Goal: Information Seeking & Learning: Check status

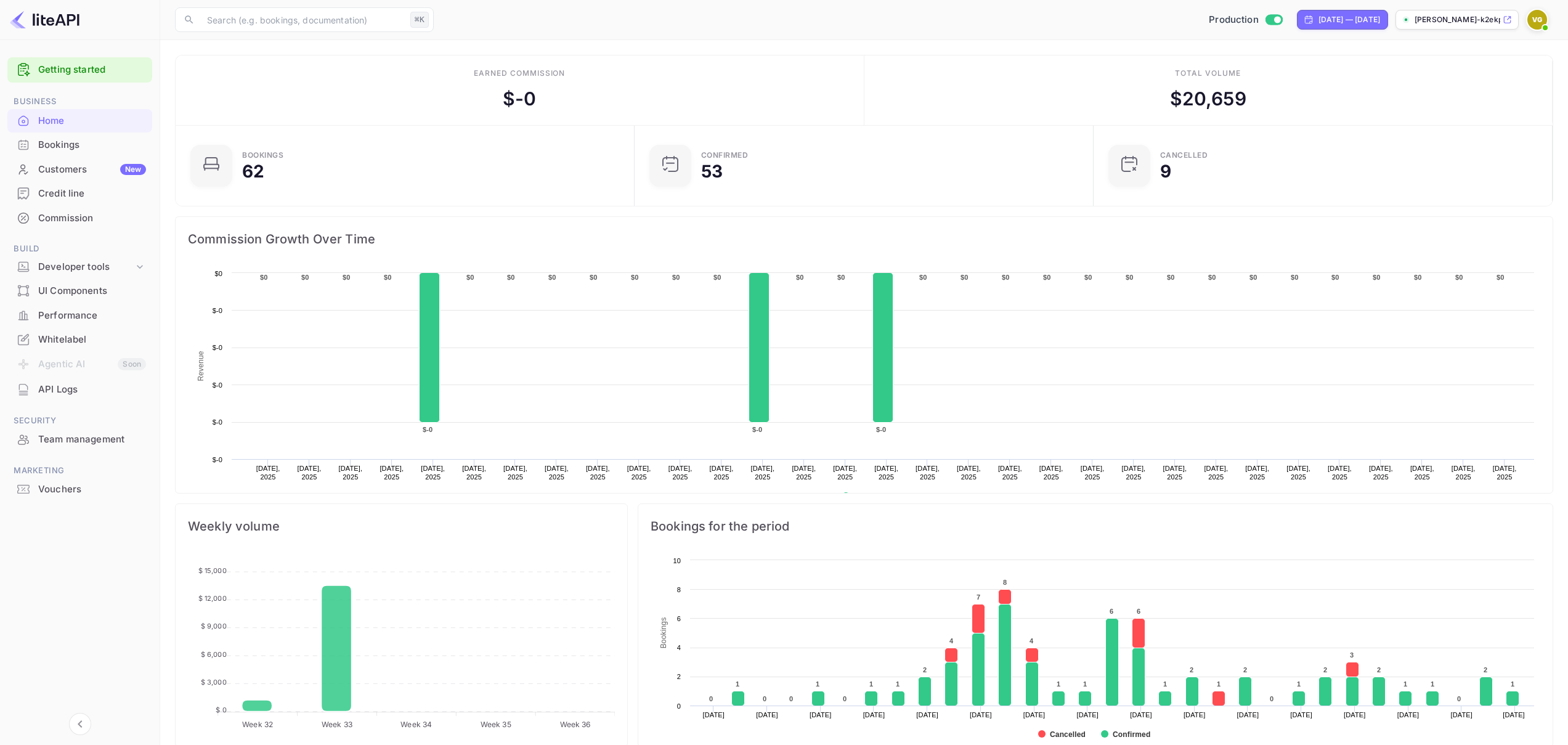
scroll to position [191, 442]
click at [69, 394] on div "API Logs" at bounding box center [92, 390] width 108 height 14
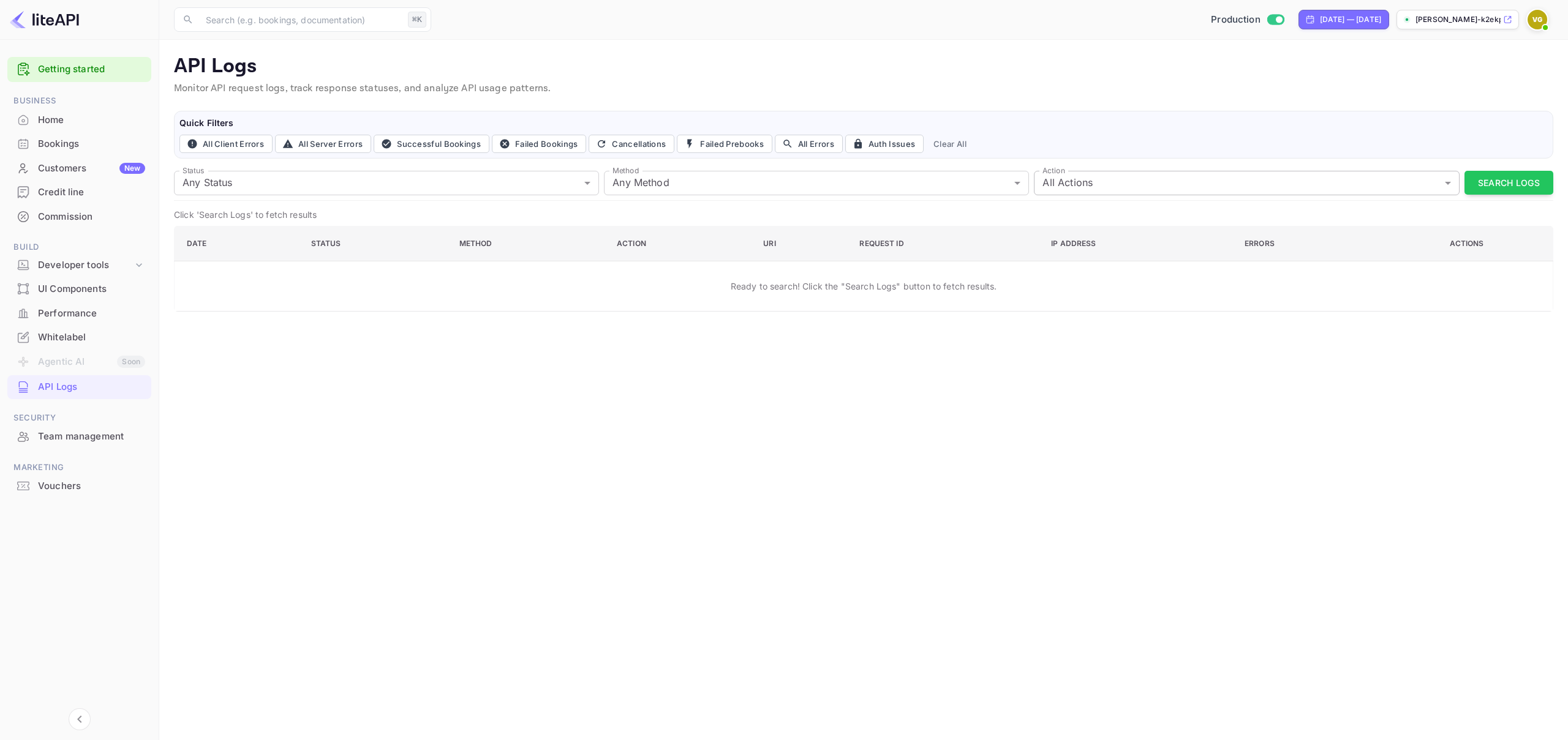
click at [1144, 173] on body "Getting started Business Home Bookings Customers New Credit line Commission Bui…" at bounding box center [784, 370] width 1568 height 740
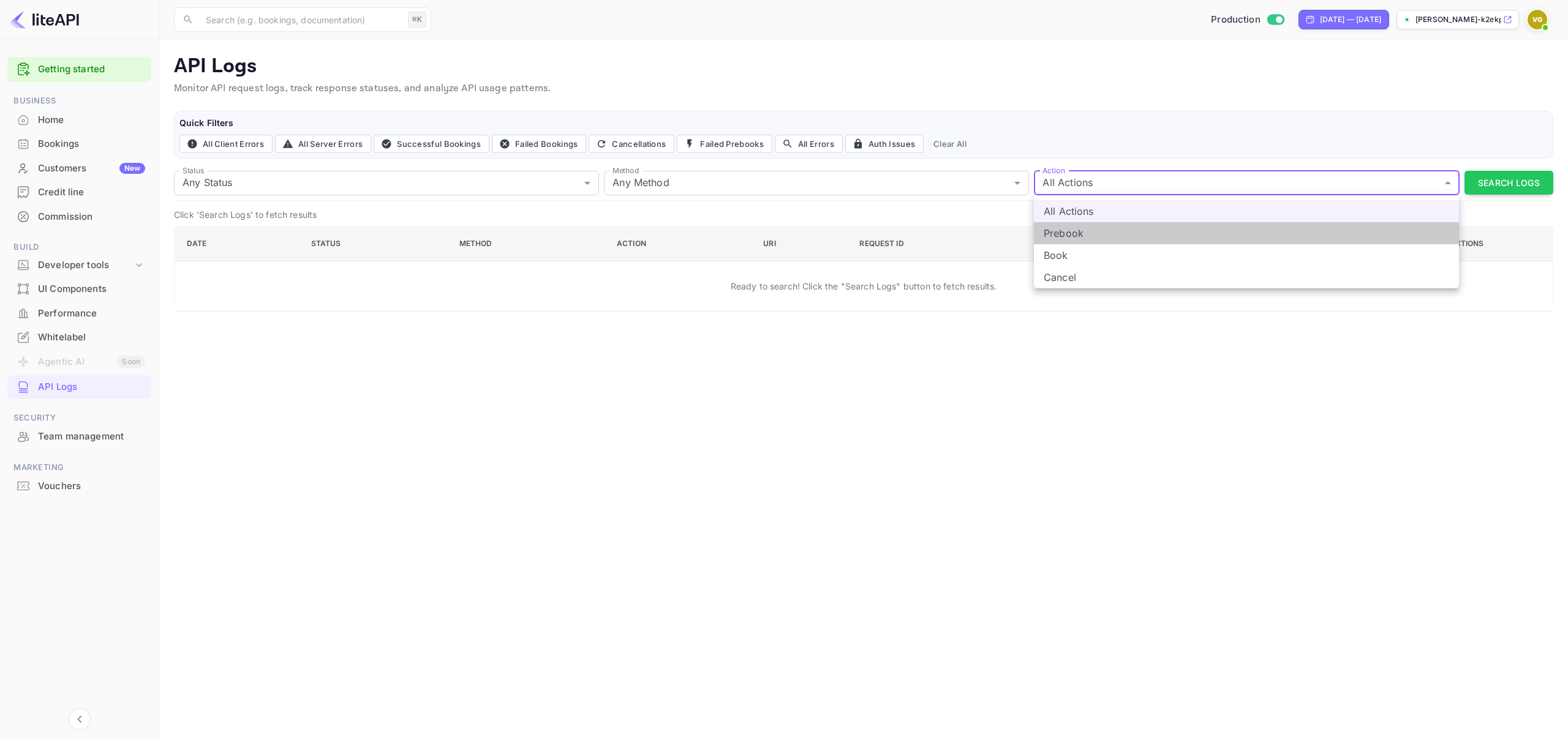
click at [1101, 234] on li "Prebook" at bounding box center [1247, 232] width 425 height 22
type input "prebook"
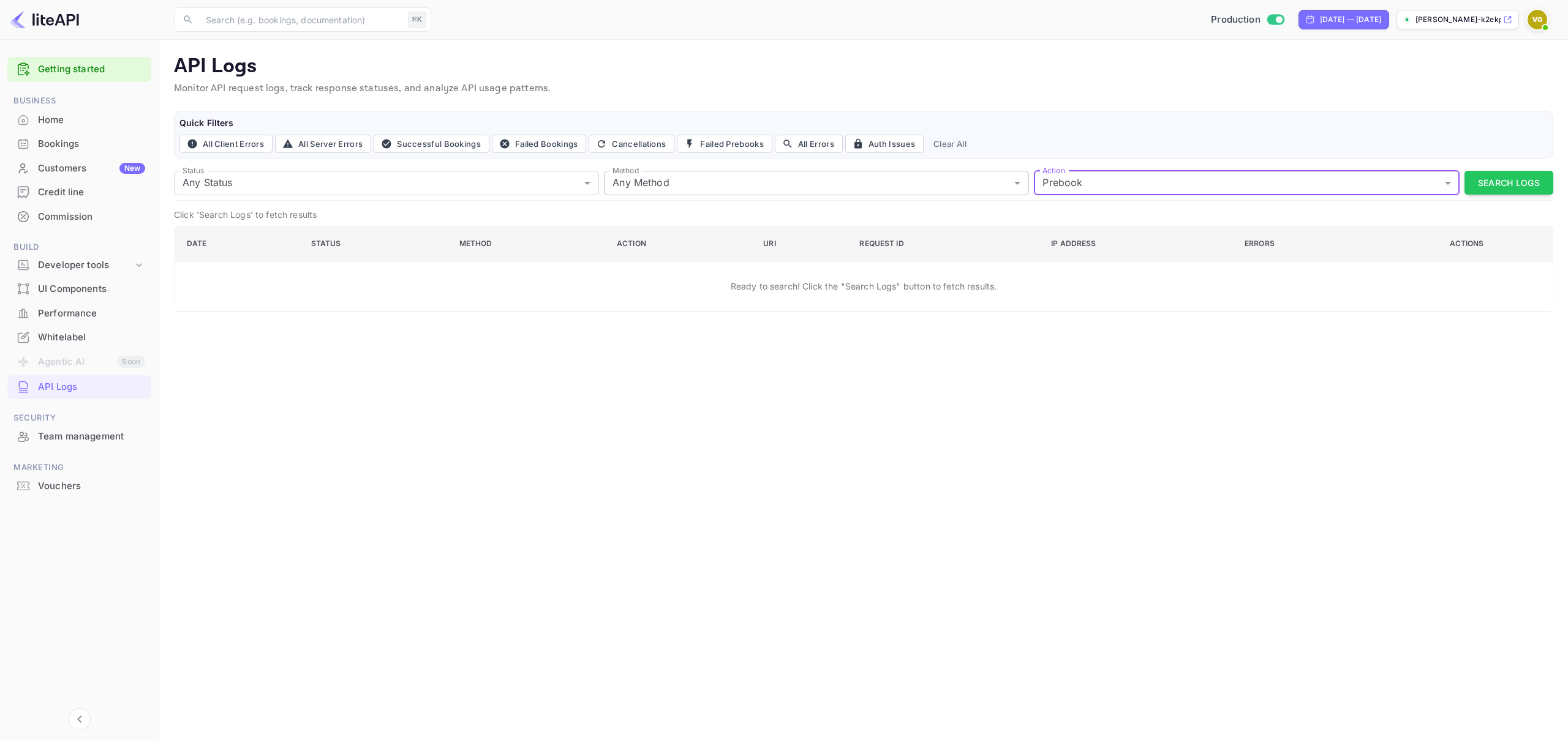
click at [664, 179] on body "Getting started Business Home Bookings Customers New Credit line Commission Bui…" at bounding box center [784, 370] width 1568 height 740
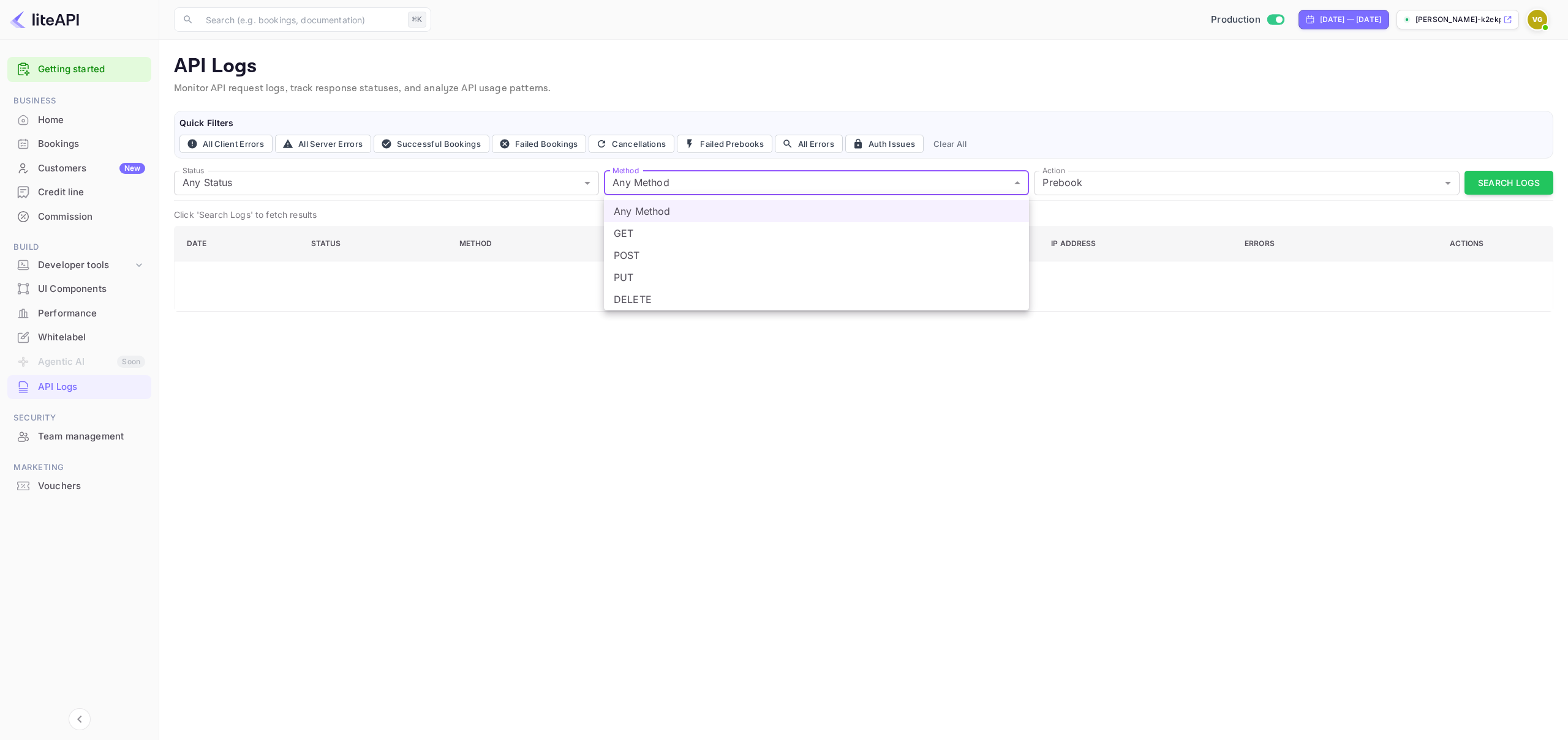
click at [656, 252] on li "POST" at bounding box center [816, 255] width 425 height 22
type input "post"
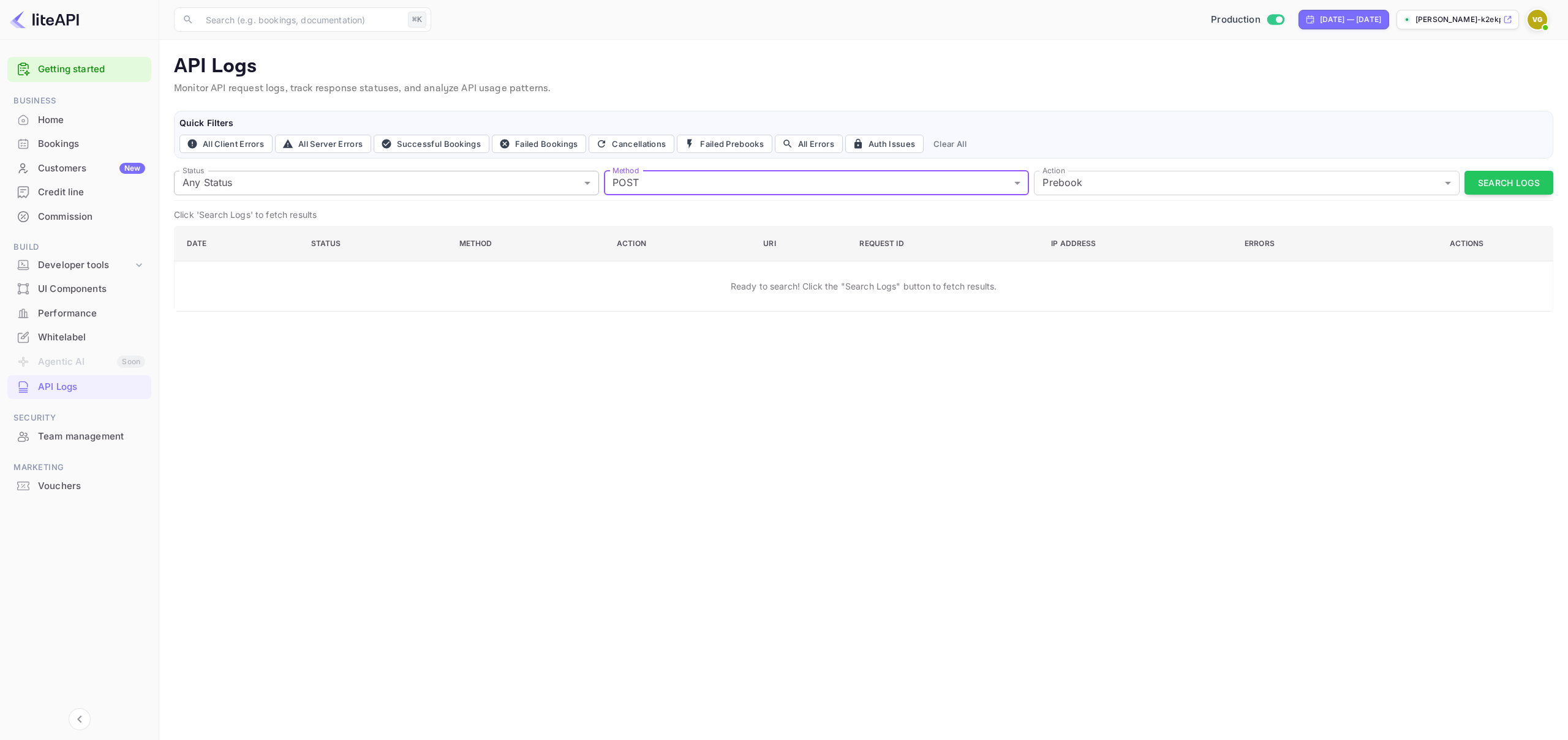
click at [448, 186] on body "Getting started Business Home Bookings Customers New Credit line Commission Bui…" at bounding box center [784, 370] width 1568 height 740
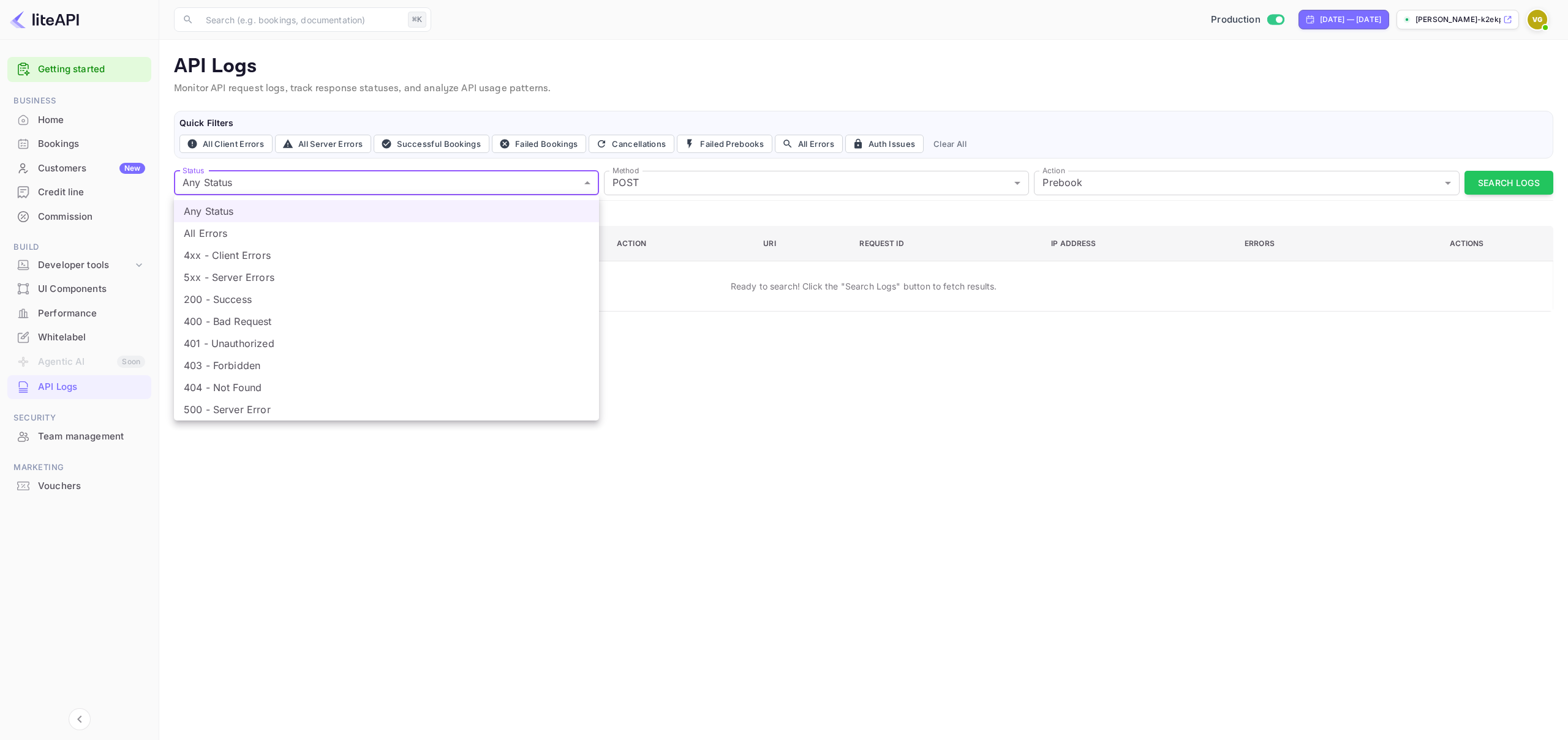
click at [296, 249] on li "4xx - Client Errors" at bounding box center [387, 255] width 425 height 22
type input "4xx"
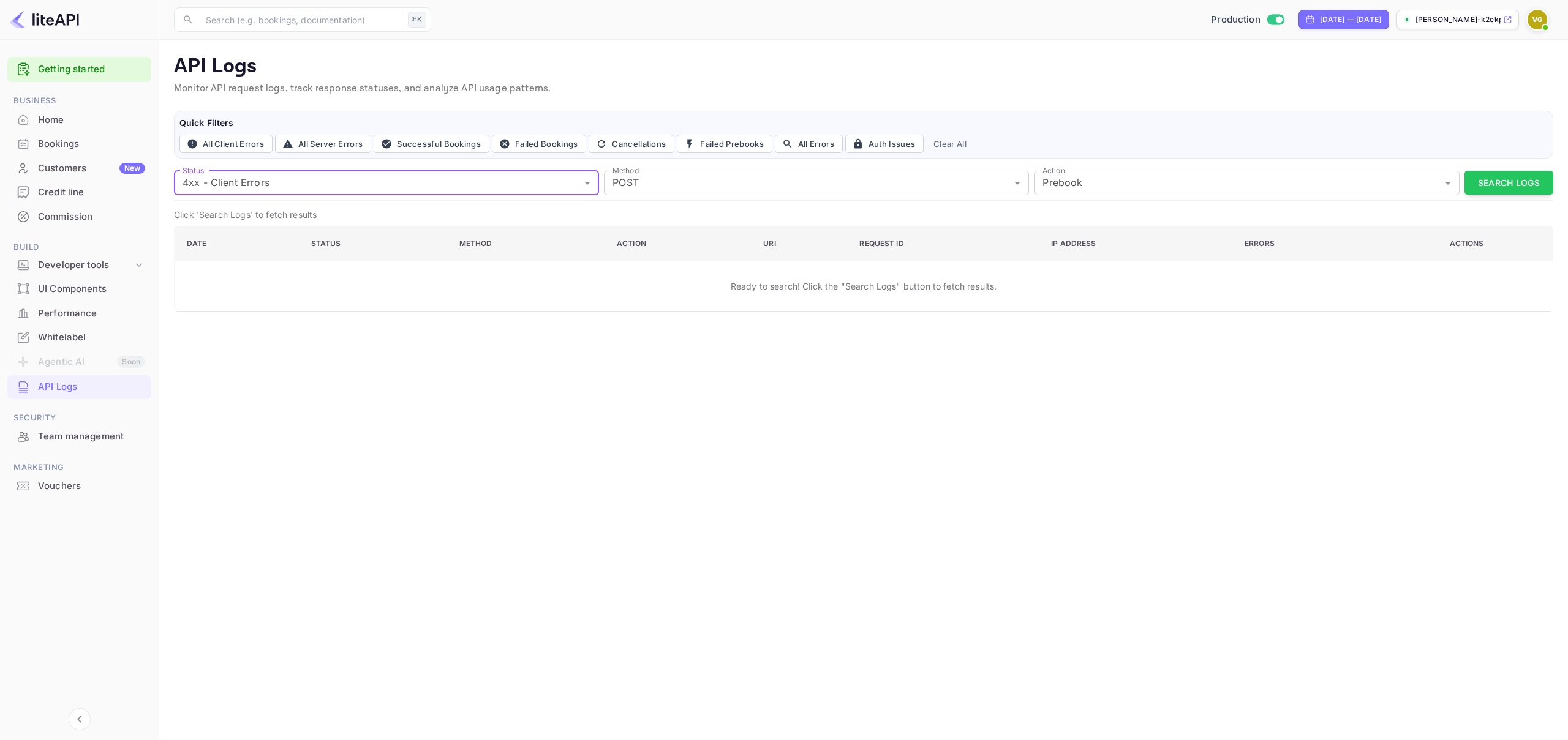
click at [1498, 187] on button "Search Logs" at bounding box center [1510, 182] width 89 height 24
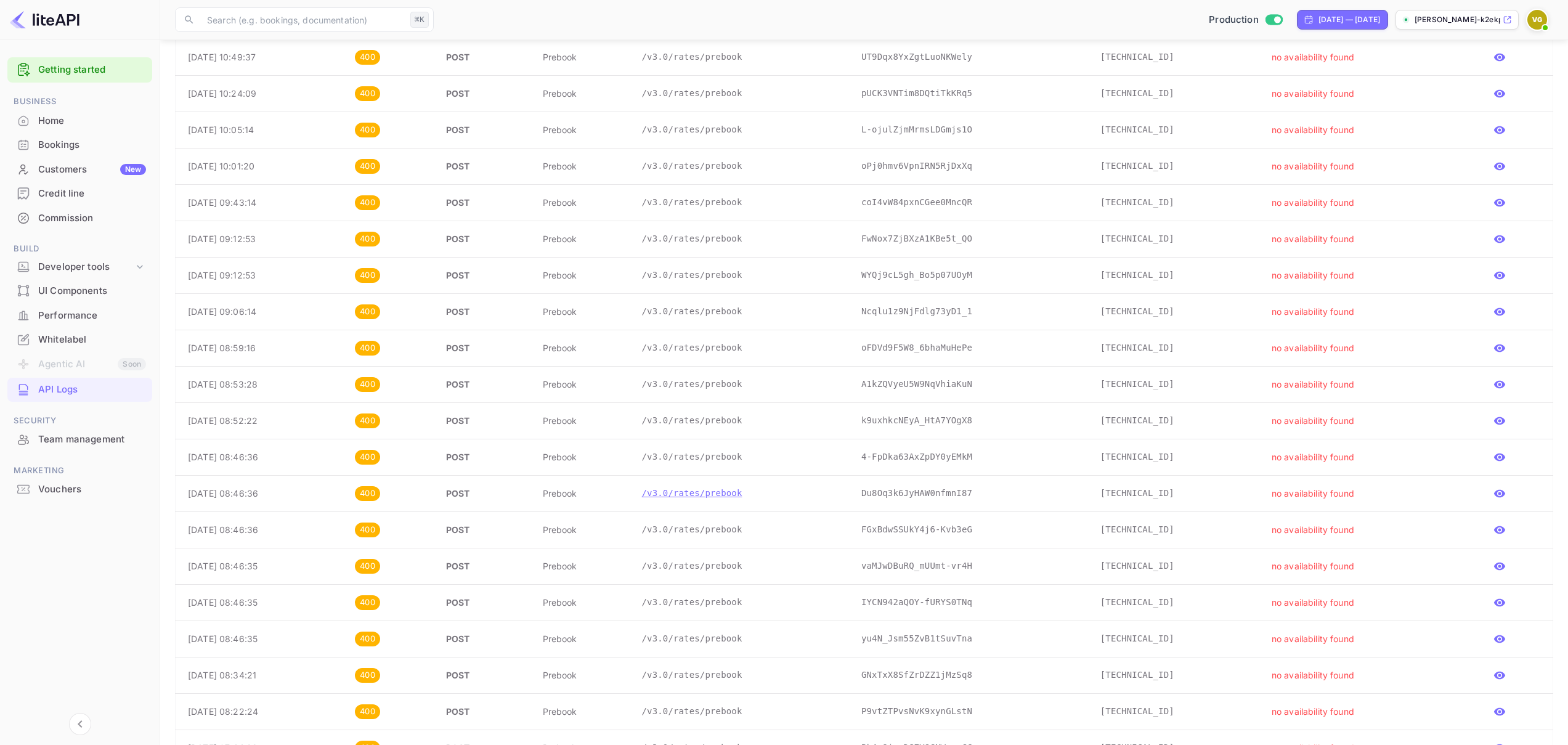
scroll to position [142, 0]
